Goal: Information Seeking & Learning: Learn about a topic

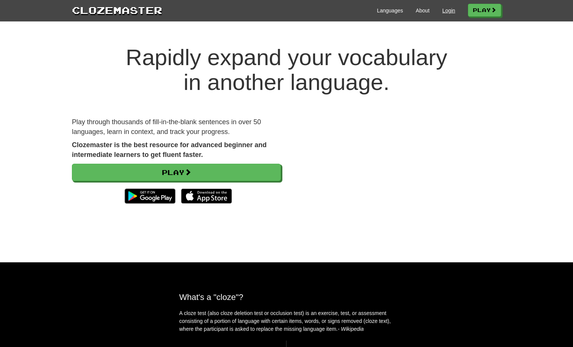
click at [443, 8] on link "Login" at bounding box center [448, 11] width 13 height 8
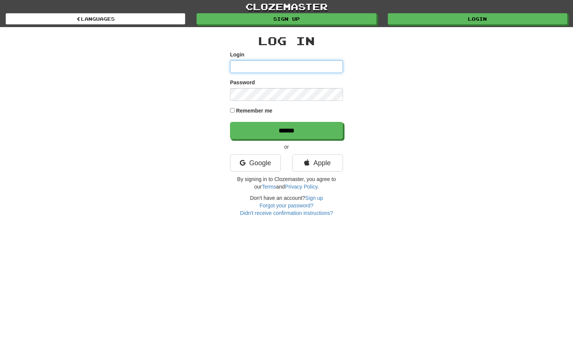
type input "*********"
click at [286, 130] on input "******" at bounding box center [286, 130] width 113 height 17
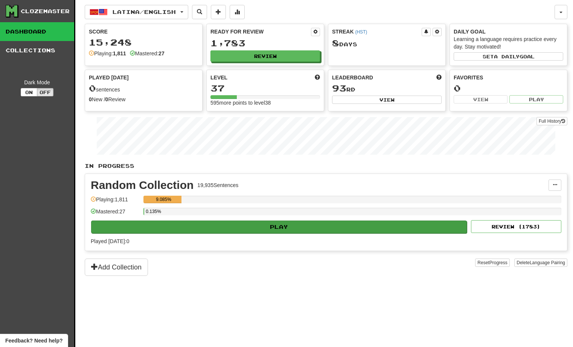
click at [238, 226] on button "Play" at bounding box center [279, 227] width 376 height 13
select select "**"
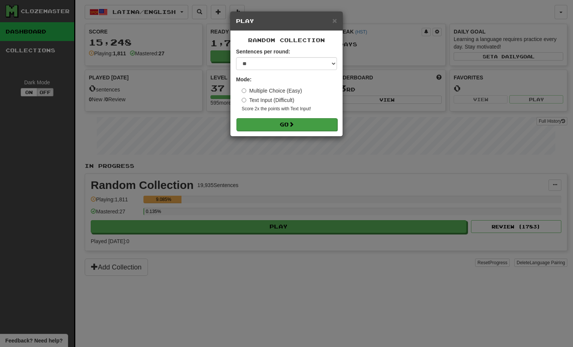
click at [266, 123] on button "Go" at bounding box center [286, 124] width 101 height 13
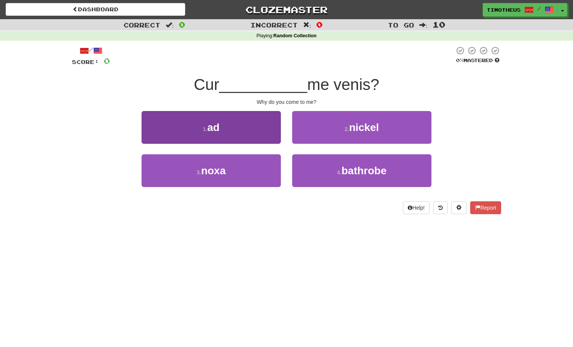
click at [247, 135] on button "1 . ad" at bounding box center [211, 127] width 139 height 33
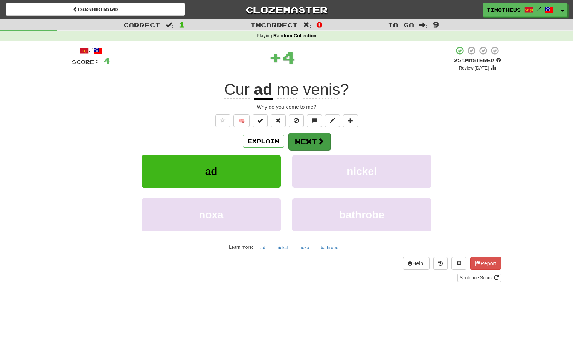
click at [309, 141] on button "Next" at bounding box center [309, 141] width 42 height 17
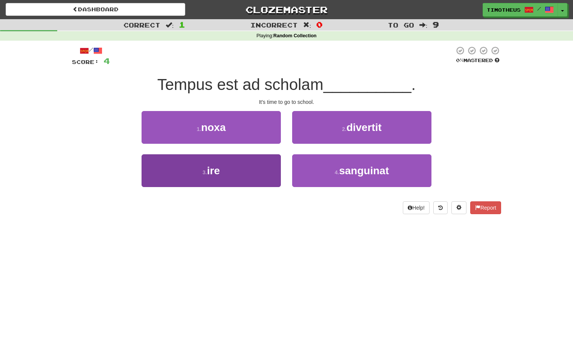
click at [259, 173] on button "3 . ire" at bounding box center [211, 170] width 139 height 33
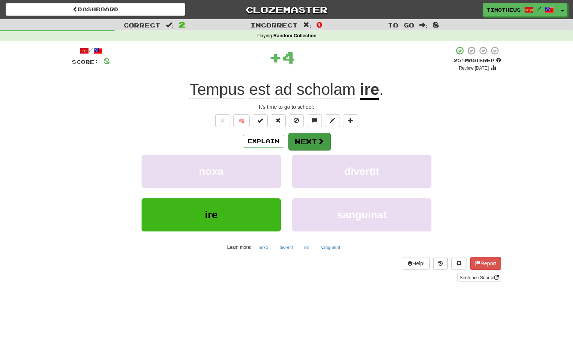
click at [322, 134] on button "Next" at bounding box center [309, 141] width 42 height 17
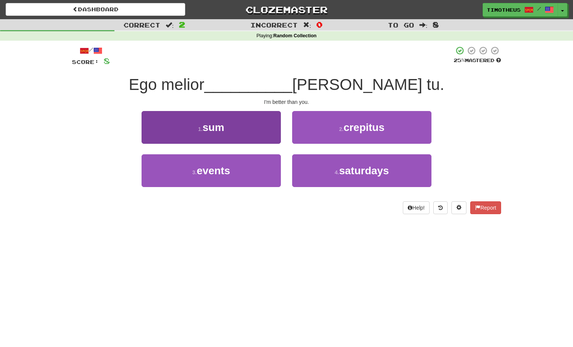
click at [259, 133] on button "1 . sum" at bounding box center [211, 127] width 139 height 33
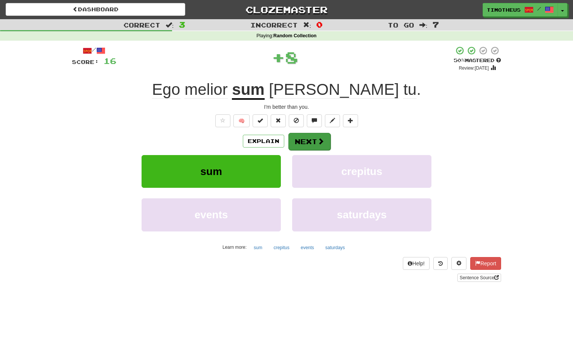
click at [300, 137] on button "Next" at bounding box center [309, 141] width 42 height 17
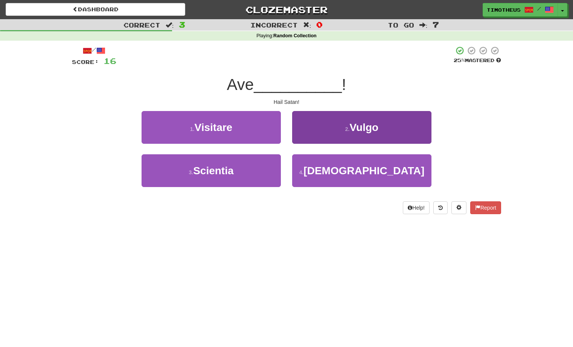
click at [344, 113] on button "2 . [GEOGRAPHIC_DATA]" at bounding box center [361, 127] width 139 height 33
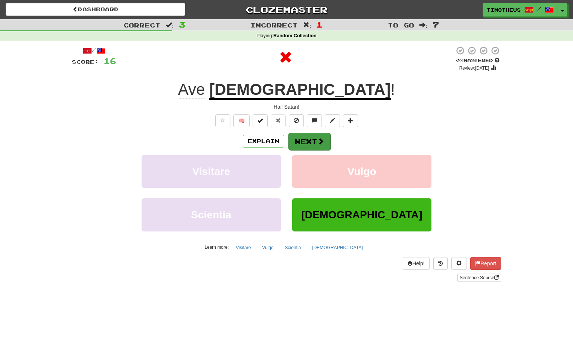
click at [312, 142] on button "Next" at bounding box center [309, 141] width 42 height 17
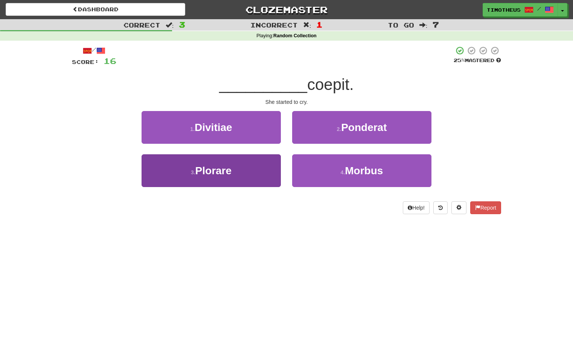
click at [255, 161] on button "3 . Plorare" at bounding box center [211, 170] width 139 height 33
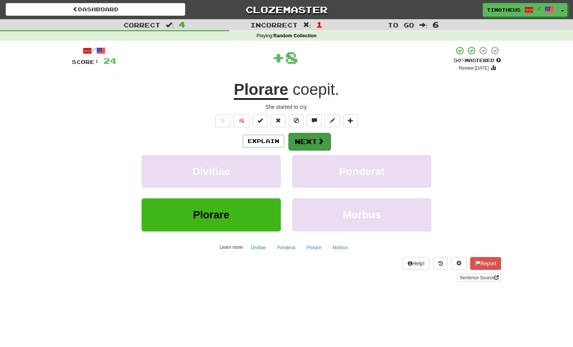
click at [298, 136] on button "Next" at bounding box center [309, 141] width 42 height 17
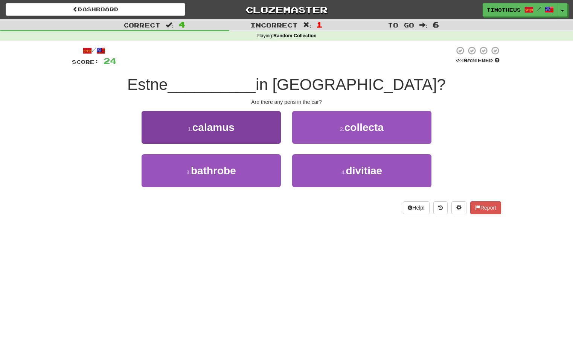
click at [256, 130] on button "1 . calamus" at bounding box center [211, 127] width 139 height 33
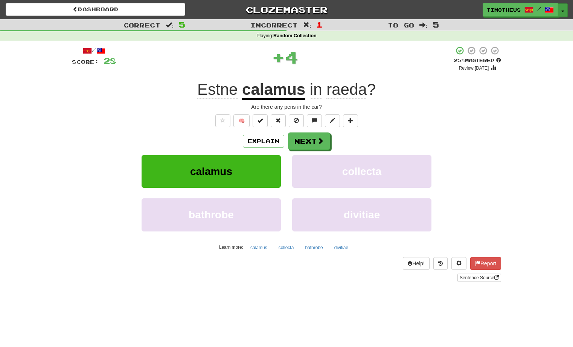
click at [561, 9] on button "Toggle Dropdown" at bounding box center [563, 10] width 10 height 14
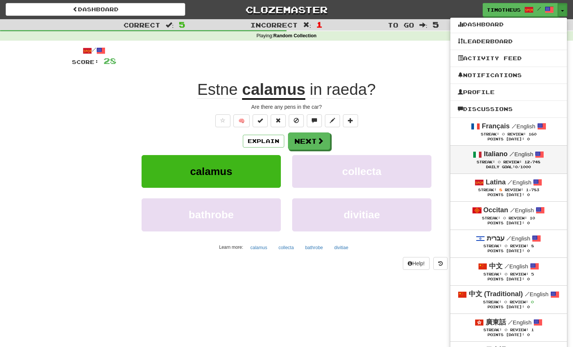
click at [487, 156] on strong "Italiano" at bounding box center [496, 154] width 24 height 8
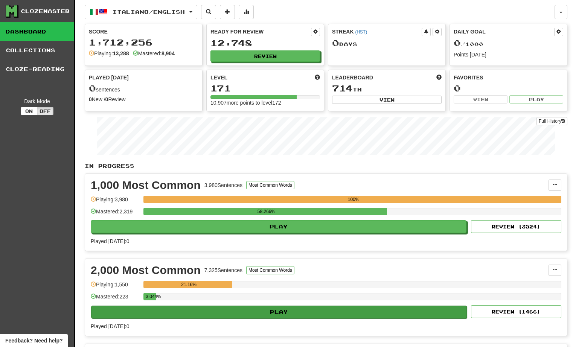
click at [265, 307] on button "Play" at bounding box center [279, 312] width 376 height 13
select select "**"
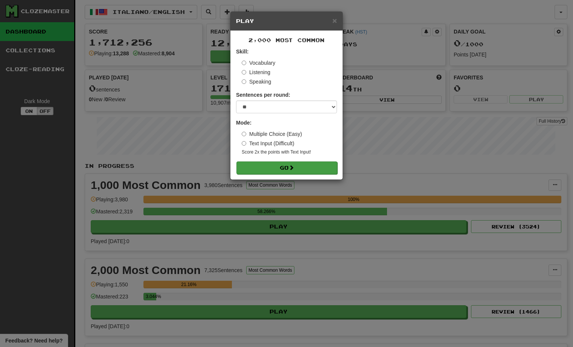
click at [283, 168] on button "Go" at bounding box center [286, 167] width 101 height 13
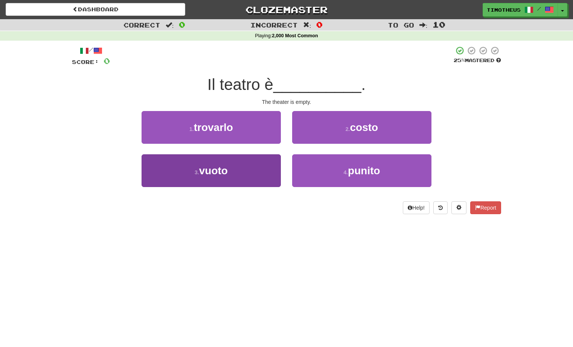
click at [248, 171] on button "3 . vuoto" at bounding box center [211, 170] width 139 height 33
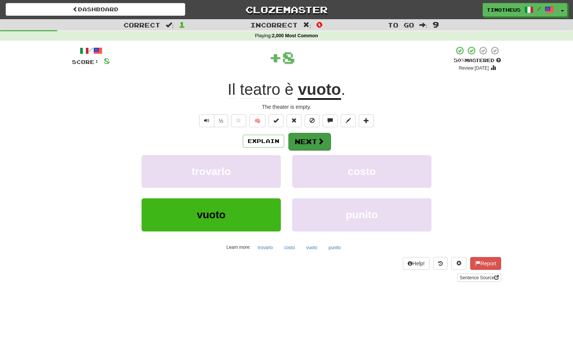
click at [310, 142] on button "Next" at bounding box center [309, 141] width 42 height 17
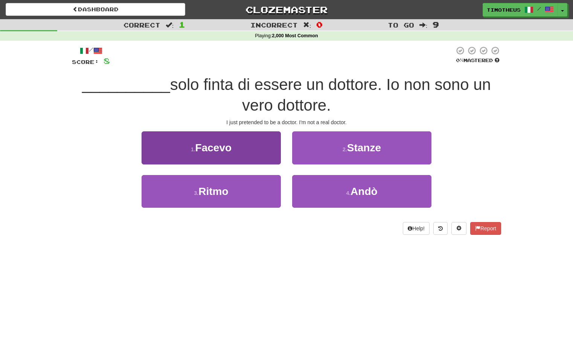
click at [267, 152] on button "1 . Facevo" at bounding box center [211, 147] width 139 height 33
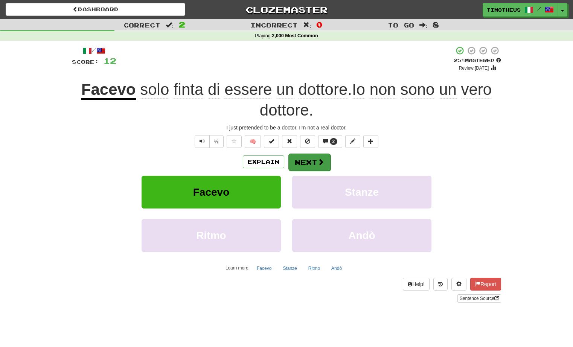
click at [308, 160] on button "Next" at bounding box center [309, 162] width 42 height 17
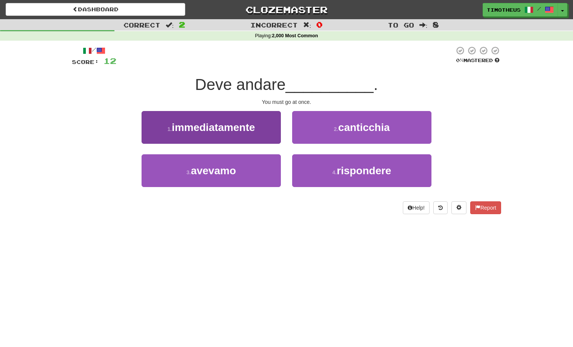
click at [271, 133] on button "1 . immediatamente" at bounding box center [211, 127] width 139 height 33
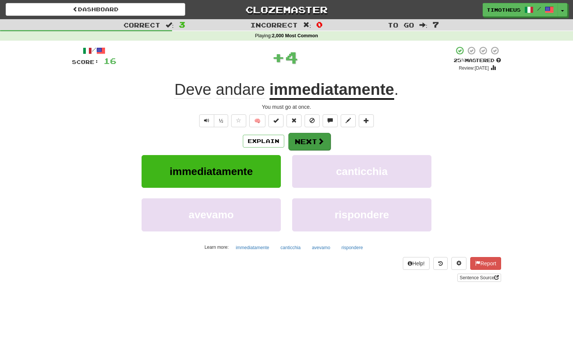
click at [305, 144] on button "Next" at bounding box center [309, 141] width 42 height 17
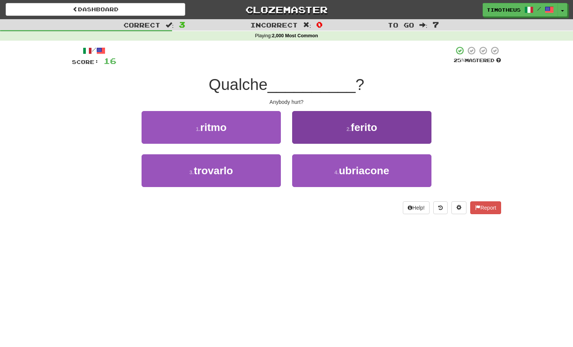
click at [310, 123] on button "2 . ferito" at bounding box center [361, 127] width 139 height 33
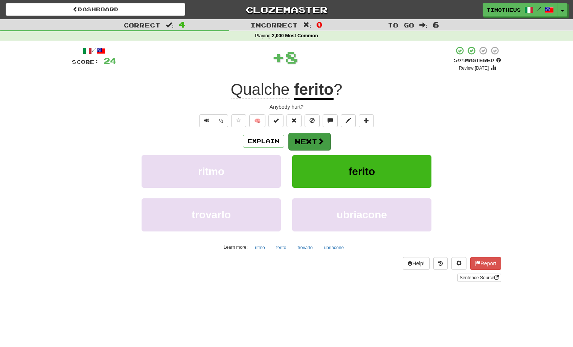
click at [305, 137] on button "Next" at bounding box center [309, 141] width 42 height 17
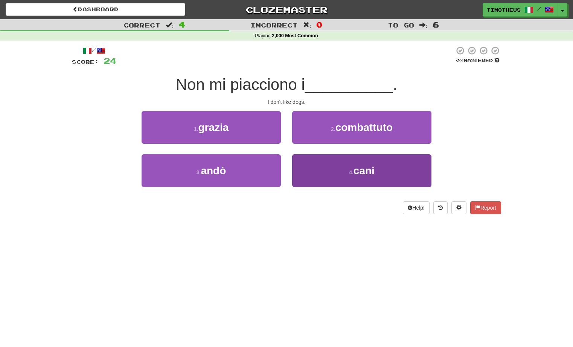
click at [307, 160] on button "4 . cani" at bounding box center [361, 170] width 139 height 33
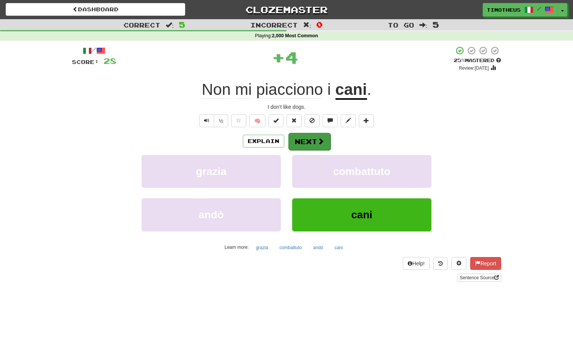
click at [302, 135] on button "Next" at bounding box center [309, 141] width 42 height 17
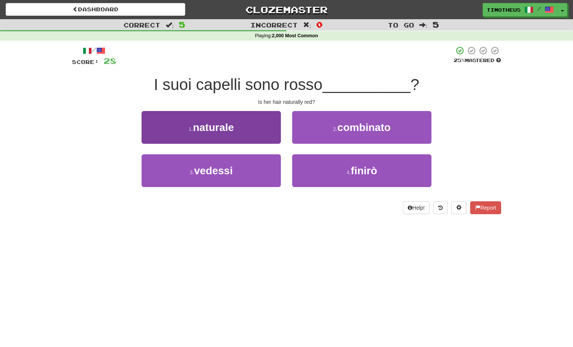
click at [256, 128] on button "1 . naturale" at bounding box center [211, 127] width 139 height 33
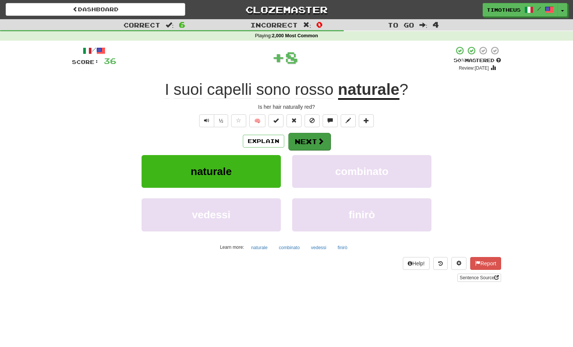
click at [317, 139] on span at bounding box center [320, 141] width 7 height 7
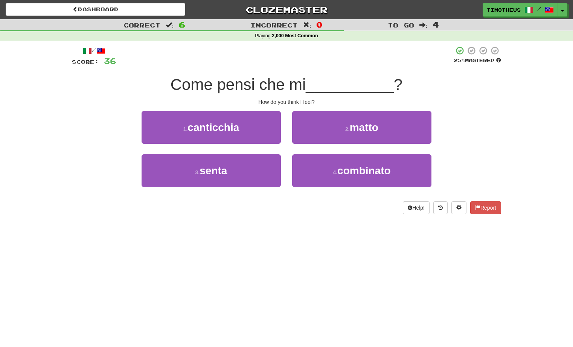
click at [281, 157] on div "3 . senta" at bounding box center [211, 175] width 151 height 43
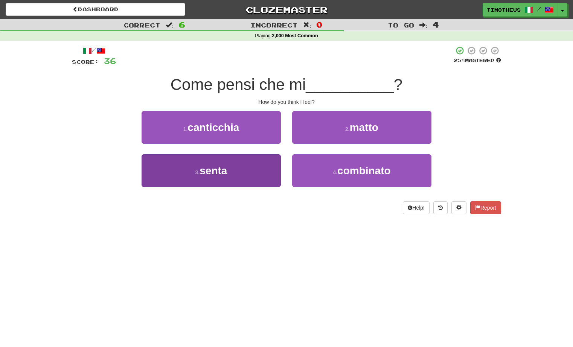
click at [264, 161] on button "3 . senta" at bounding box center [211, 170] width 139 height 33
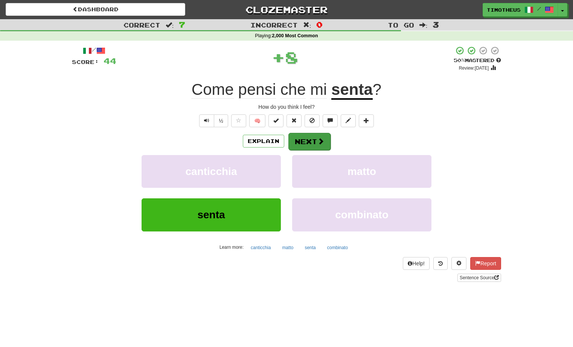
click at [308, 136] on button "Next" at bounding box center [309, 141] width 42 height 17
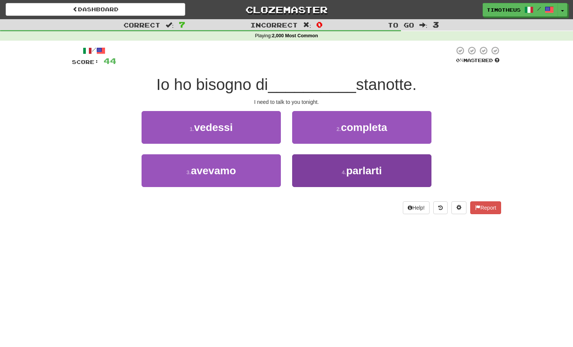
click at [312, 167] on button "4 . parlarti" at bounding box center [361, 170] width 139 height 33
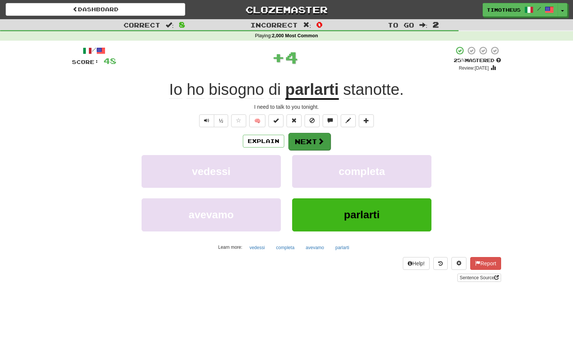
click at [306, 138] on button "Next" at bounding box center [309, 141] width 42 height 17
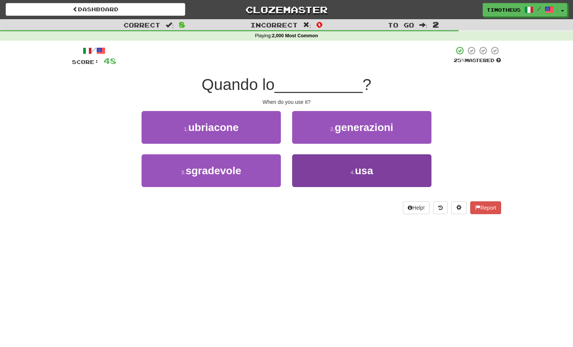
click at [303, 165] on button "4 . usa" at bounding box center [361, 170] width 139 height 33
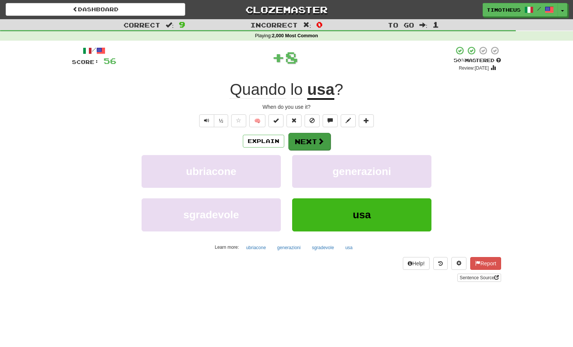
click at [301, 137] on button "Next" at bounding box center [309, 141] width 42 height 17
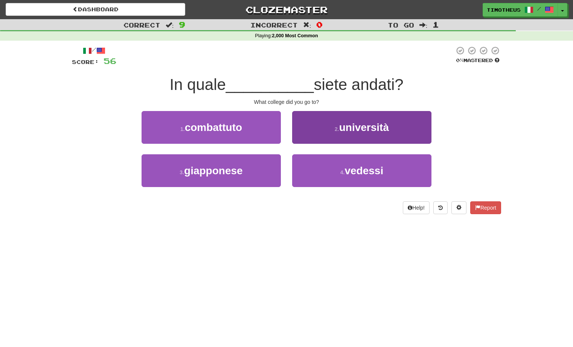
click at [311, 127] on button "2 . università" at bounding box center [361, 127] width 139 height 33
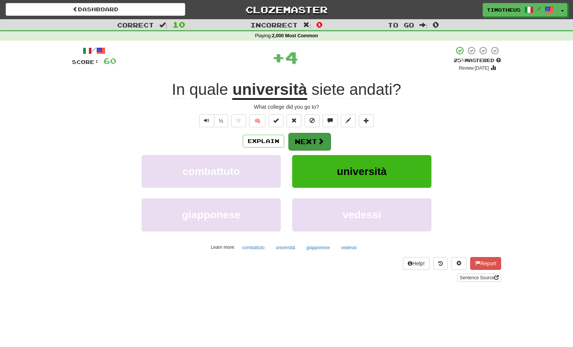
click at [312, 138] on button "Next" at bounding box center [309, 141] width 42 height 17
